Goal: Obtain resource: Download file/media

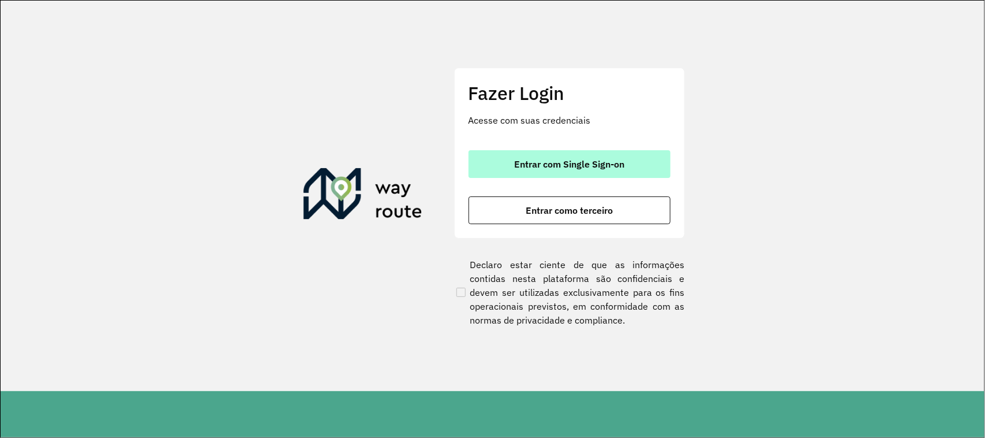
click at [592, 156] on button "Entrar com Single Sign-on" at bounding box center [570, 164] width 202 height 28
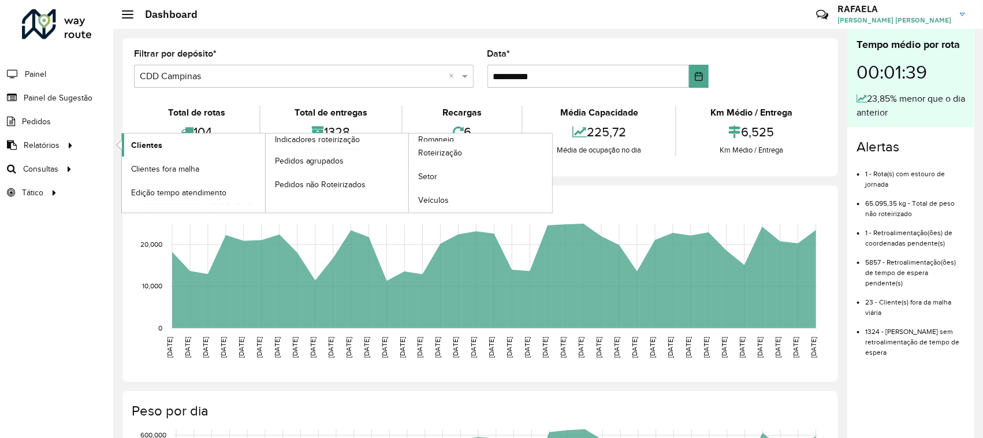
click at [148, 144] on span "Clientes" at bounding box center [146, 145] width 31 height 12
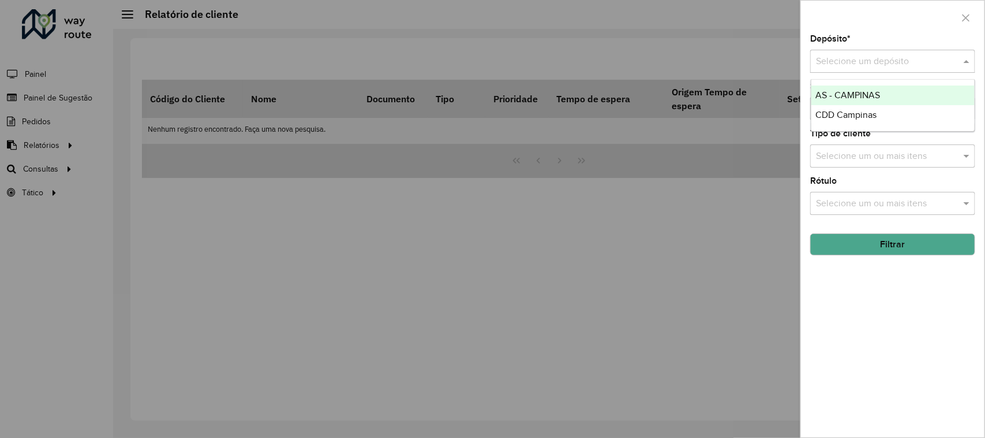
click at [869, 70] on div "Selecione um depósito" at bounding box center [893, 61] width 165 height 23
click at [858, 113] on span "CDD Campinas" at bounding box center [846, 115] width 61 height 10
click at [870, 241] on button "Filtrar" at bounding box center [893, 244] width 165 height 22
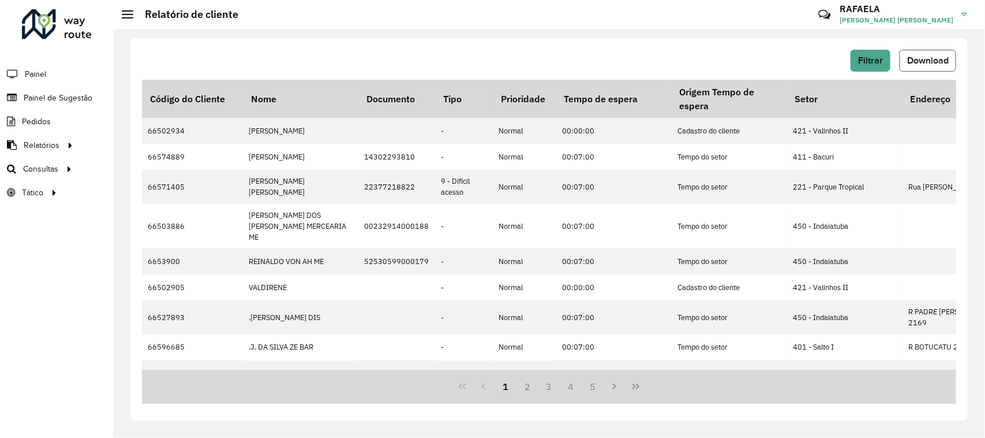
click at [939, 65] on span "Download" at bounding box center [929, 60] width 42 height 10
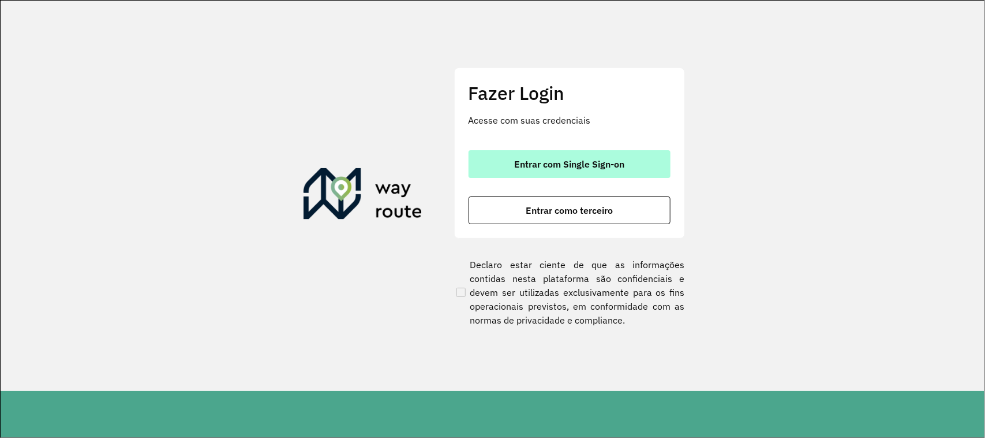
click at [491, 155] on button "Entrar com Single Sign-on" at bounding box center [570, 164] width 202 height 28
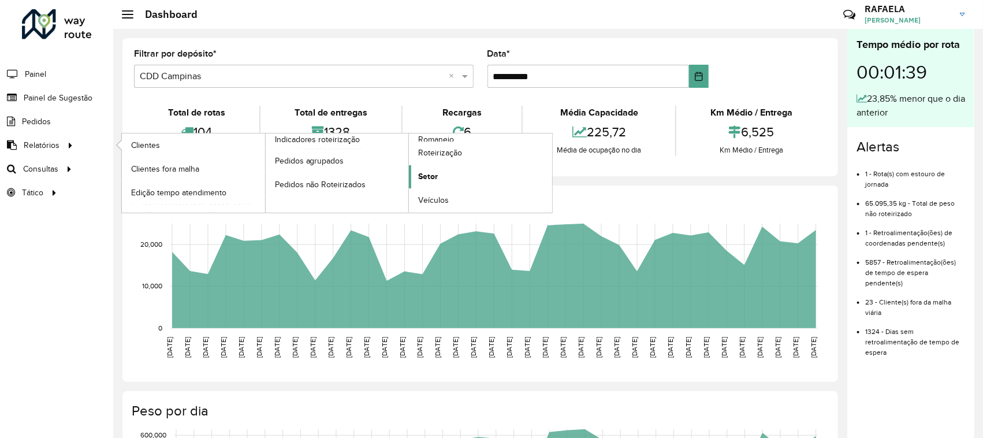
click at [442, 173] on link "Setor" at bounding box center [480, 176] width 143 height 23
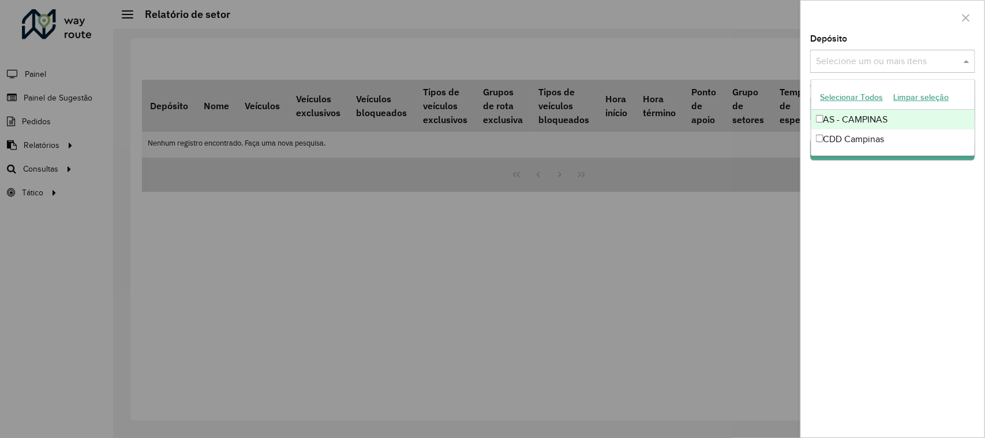
click at [850, 58] on input "text" at bounding box center [887, 62] width 148 height 14
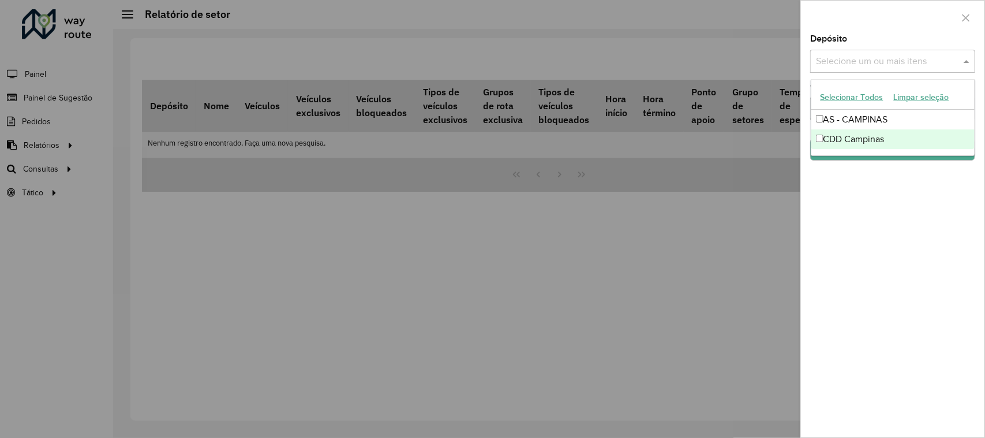
click at [839, 145] on div "CDD Campinas" at bounding box center [894, 139] width 164 height 20
click at [880, 208] on div "Depósito Selecione um ou mais itens CDD Campinas × × Grupo de Depósito Selecion…" at bounding box center [893, 236] width 184 height 402
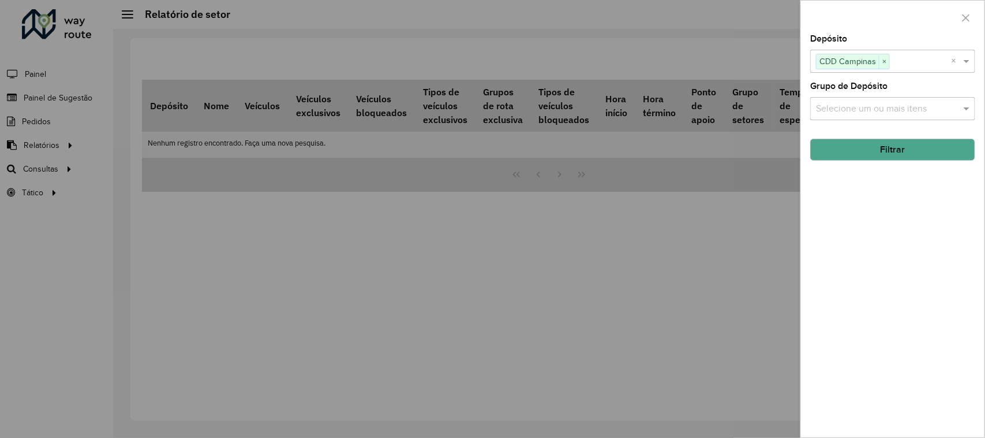
click at [879, 151] on button "Filtrar" at bounding box center [893, 150] width 165 height 22
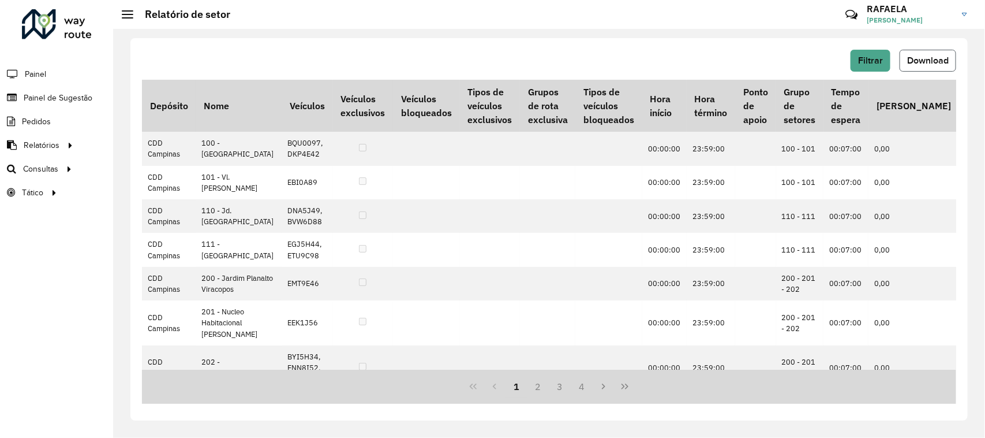
click at [941, 64] on span "Download" at bounding box center [929, 60] width 42 height 10
